Goal: Check status: Check status

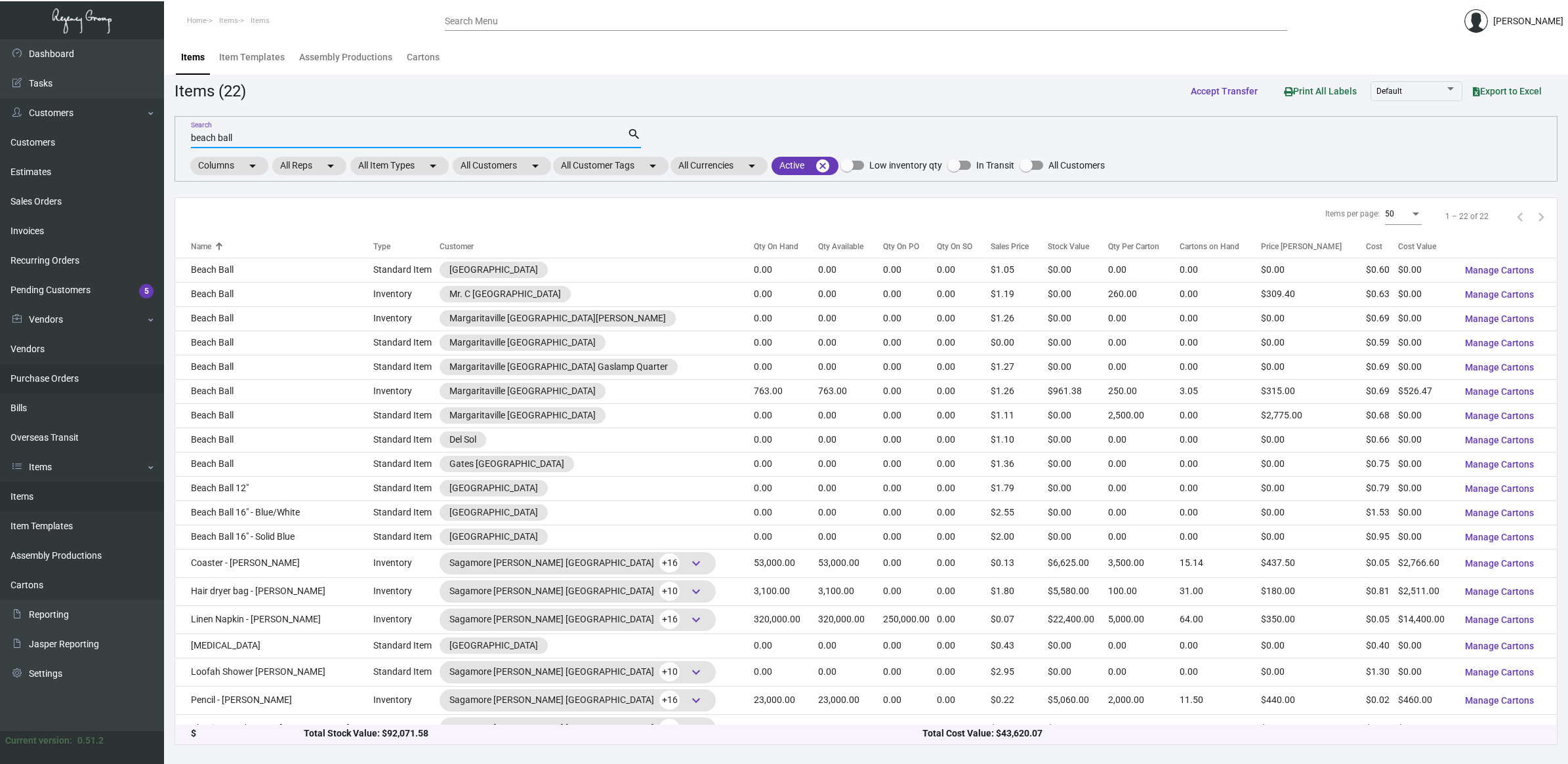
click at [102, 370] on link "Purchase Orders" at bounding box center [82, 379] width 164 height 30
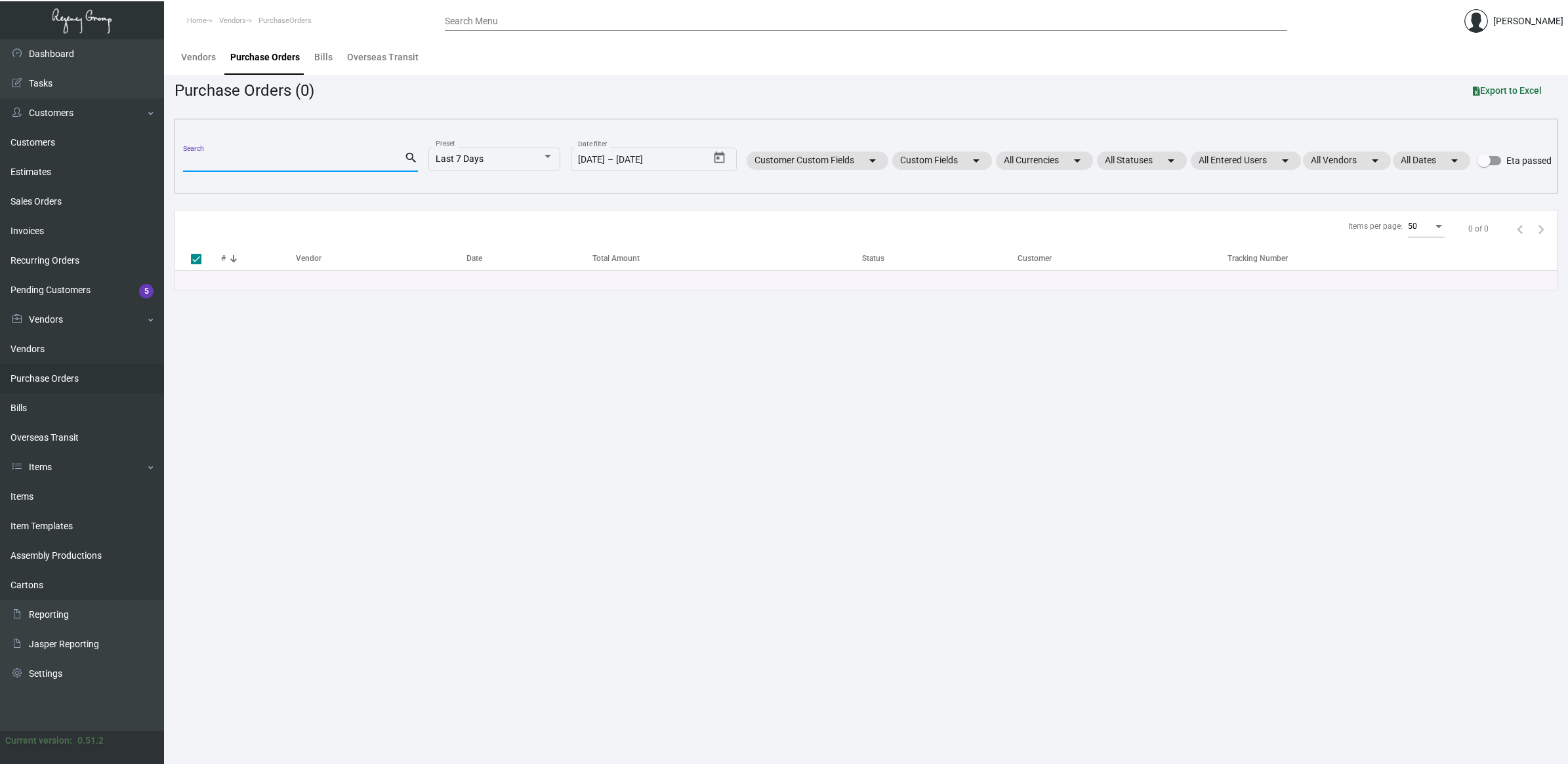
click at [264, 157] on input "Search" at bounding box center [293, 162] width 221 height 11
type input "jorni"
checkbox input "false"
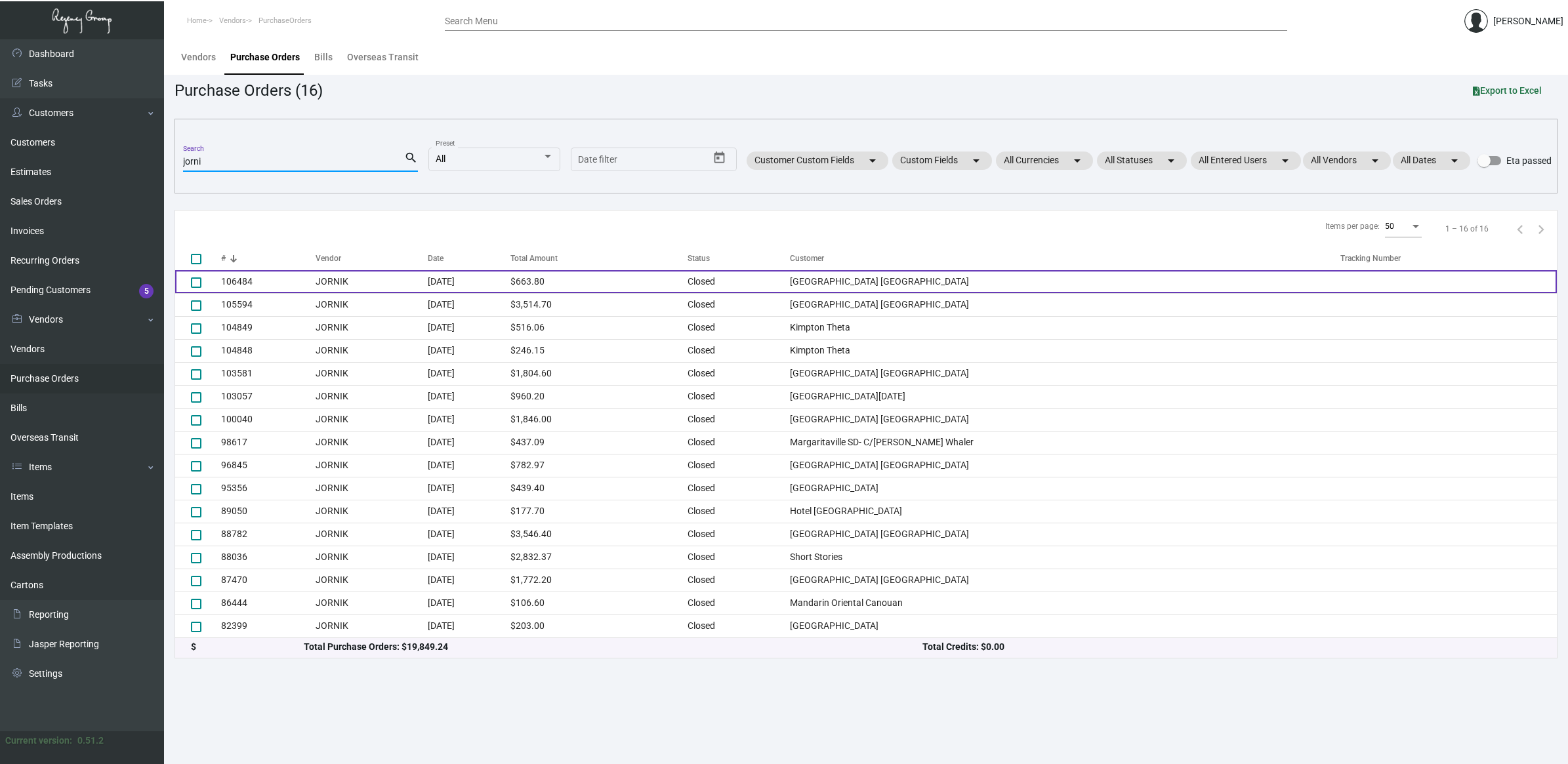
type input "jorni"
click at [342, 277] on td "JORNIK" at bounding box center [371, 281] width 112 height 23
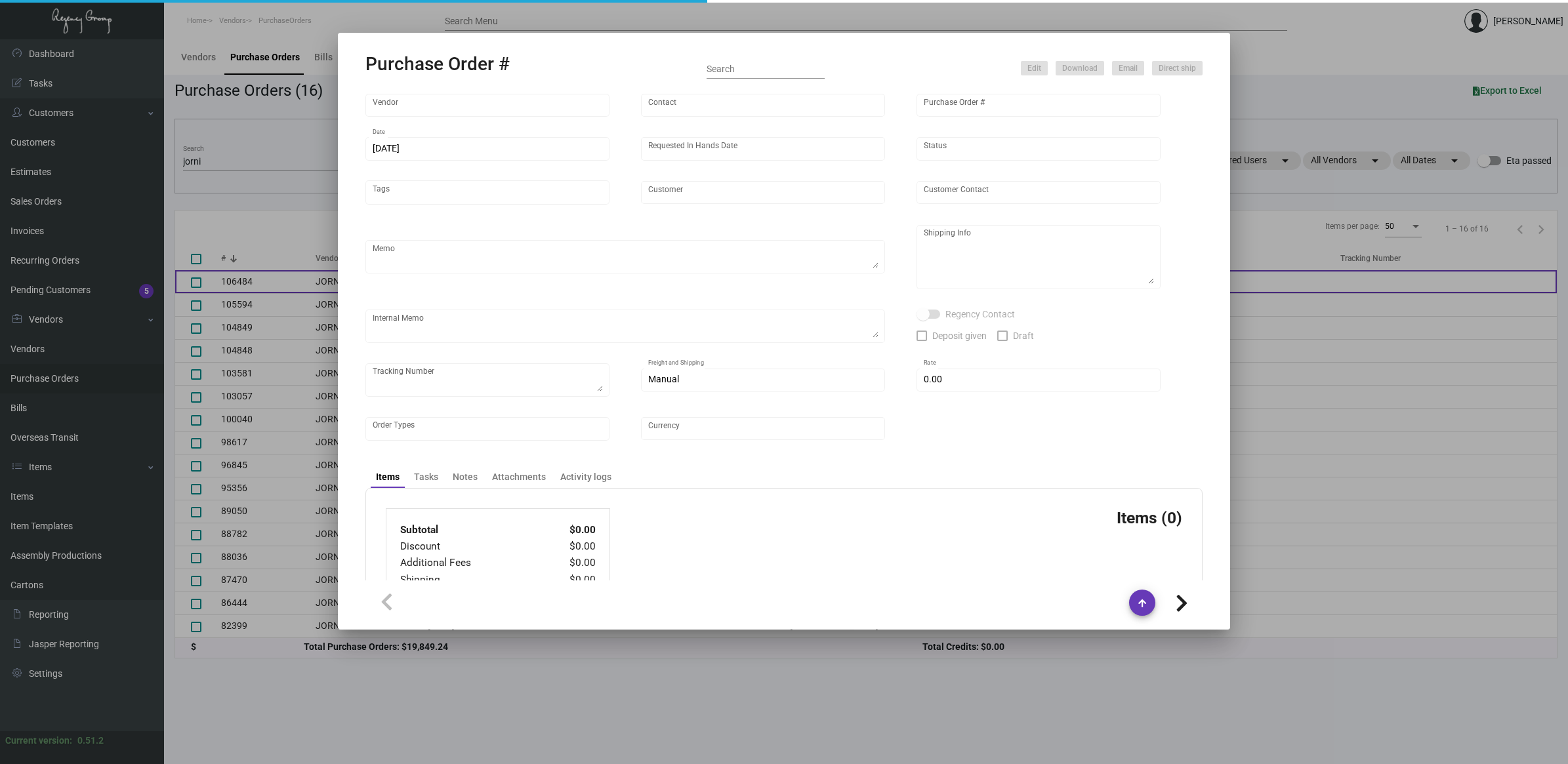
type input "JORNIK"
type input "[PERSON_NAME]"
type input "106484"
type input "[DATE]"
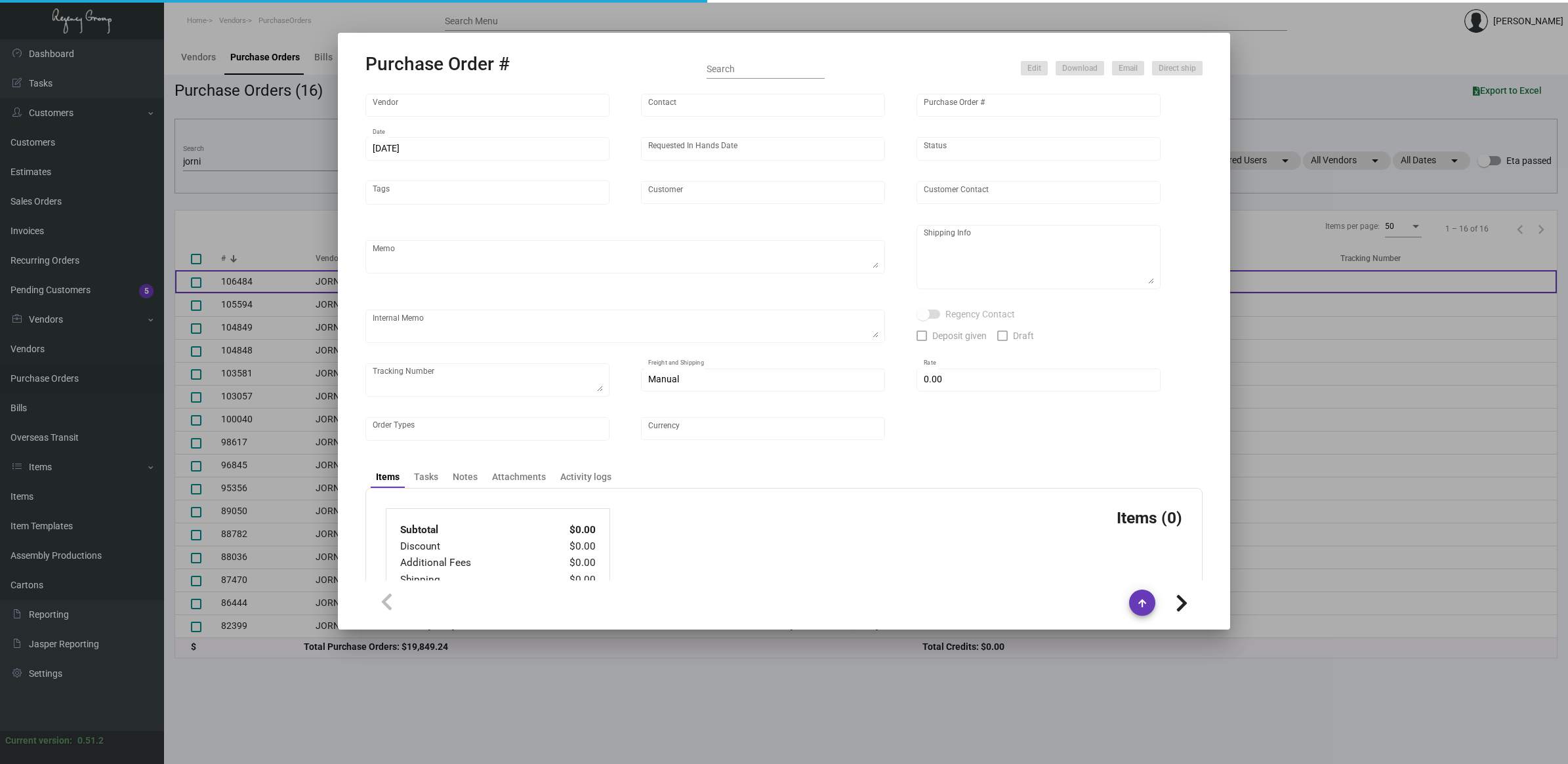
type input "[GEOGRAPHIC_DATA] [GEOGRAPHIC_DATA]"
type input "Woser Tsomo"
type textarea "BLIND SHIP ON UPS# 1AY276 / Please send proof for approval prior to production."
type textarea "[GEOGRAPHIC_DATA] [GEOGRAPHIC_DATA][PERSON_NAME] [STREET_ADDRESS][PERSON_NAME][…"
type textarea "7/22 - Proofs approved 7/23 - Waiting on AP 7/24- CC TSW 1246 7/24 - Requested …"
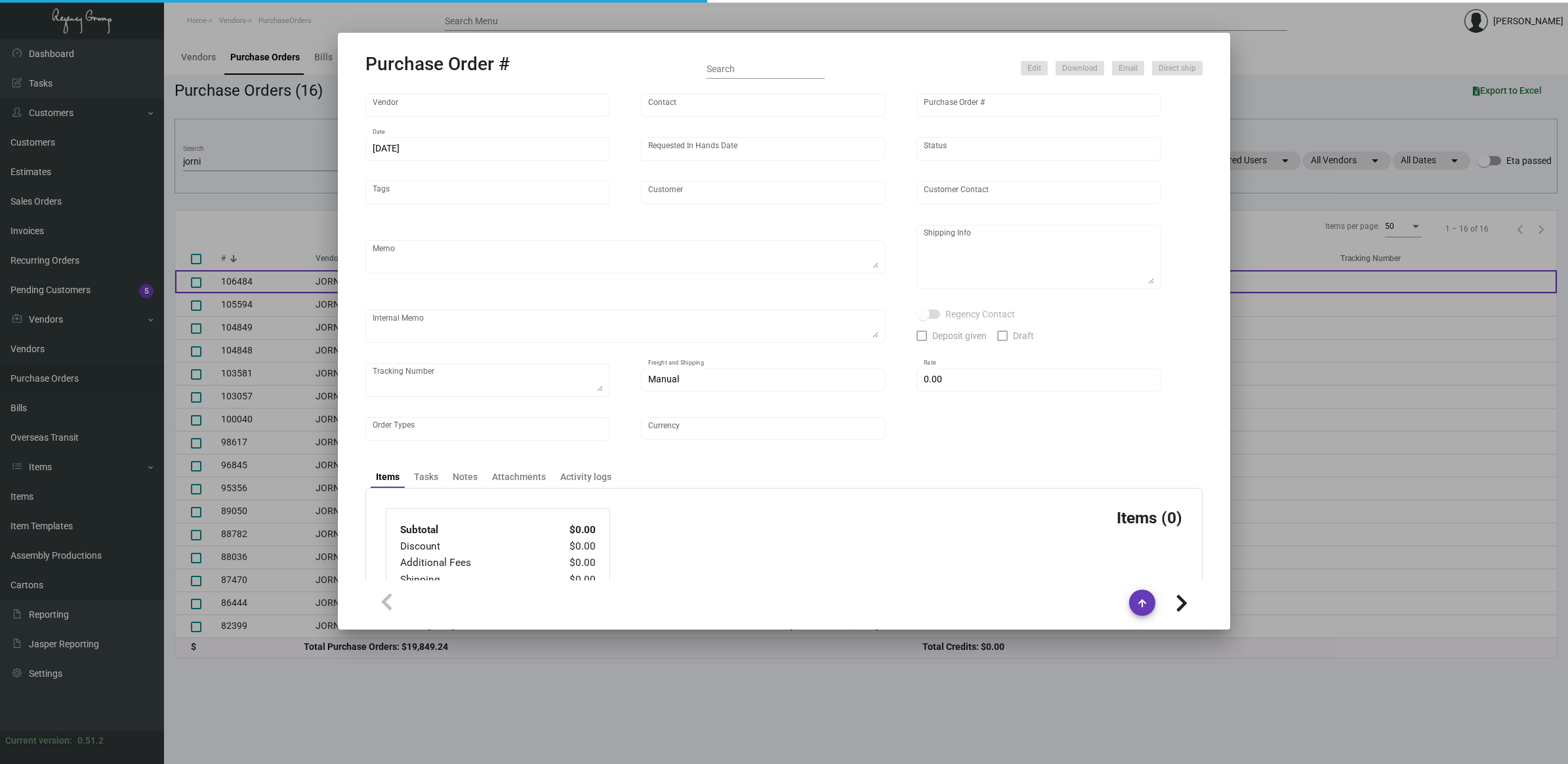
checkbox input "true"
type input "$ 0.00"
type input "United States Dollar $"
